Goal: Information Seeking & Learning: Learn about a topic

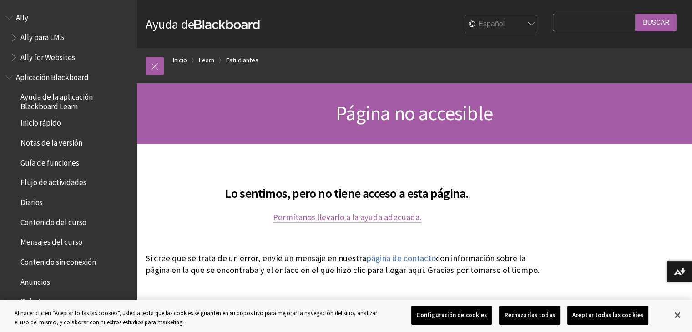
click at [358, 218] on link "Permítanos llevarlo a la ayuda adecuada." at bounding box center [347, 217] width 148 height 11
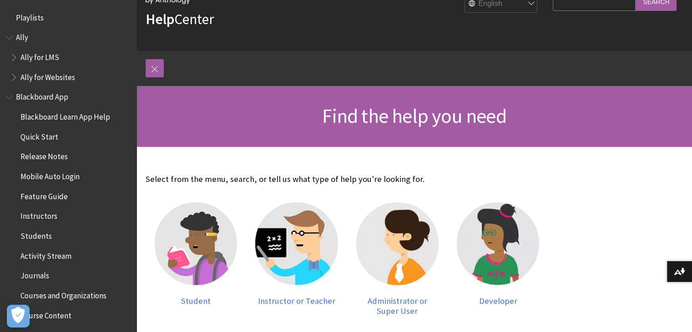
scroll to position [61, 0]
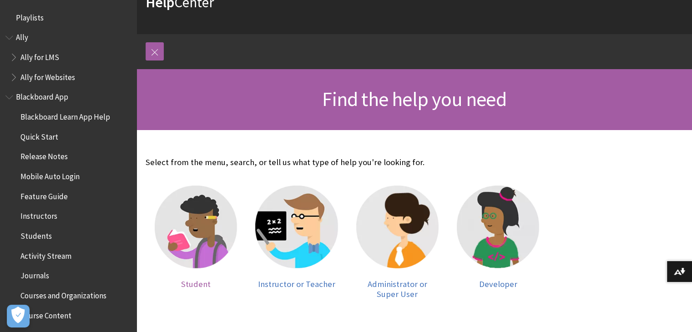
click at [198, 247] on img at bounding box center [196, 227] width 82 height 82
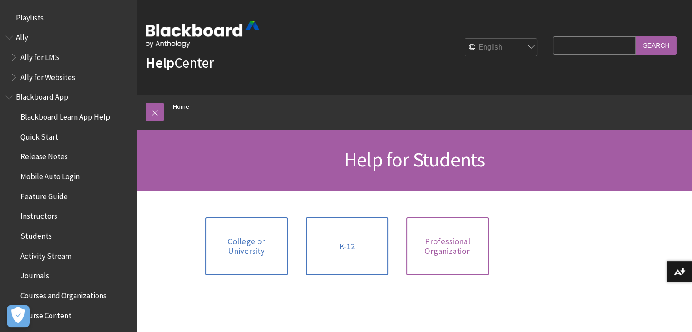
click at [468, 246] on span "Professional Organization" at bounding box center [447, 247] width 71 height 20
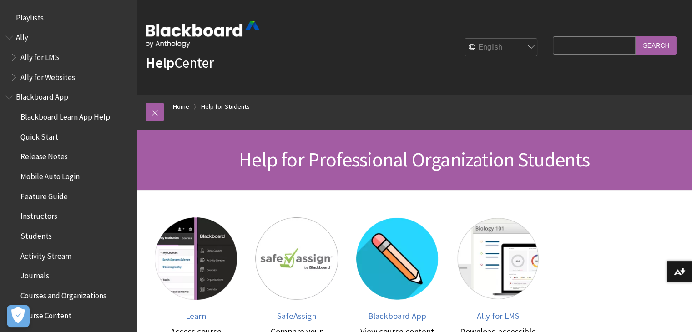
click at [480, 48] on select "English عربية Català Cymraeg Deutsch Español Suomi Français עברית Italiano 日本語 …" at bounding box center [501, 48] width 73 height 18
select select "/es-es/Filter/Student/Professional_Organization"
click at [465, 39] on select "English عربية Català Cymraeg Deutsch Español Suomi Français עברית Italiano 日本語 …" at bounding box center [501, 48] width 73 height 18
